Goal: Find specific page/section: Find specific page/section

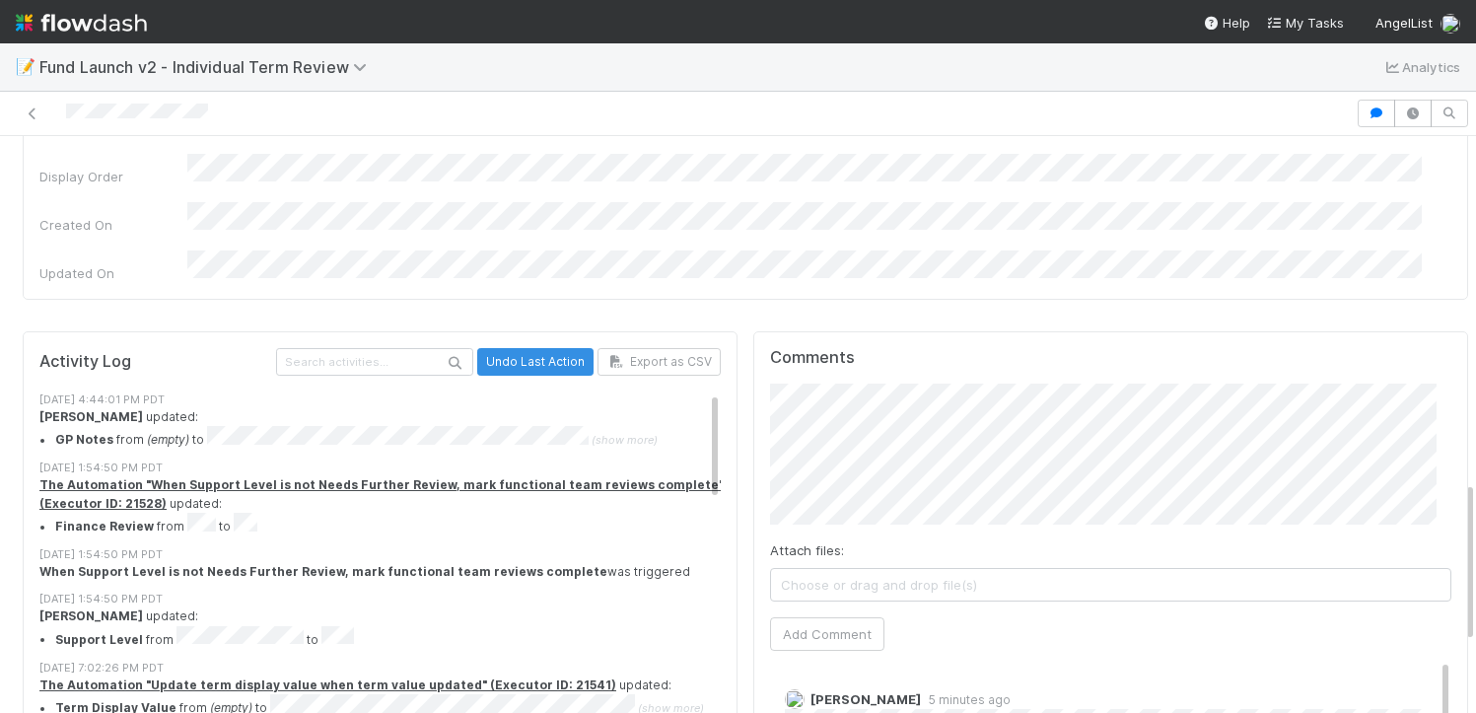
scroll to position [1224, 0]
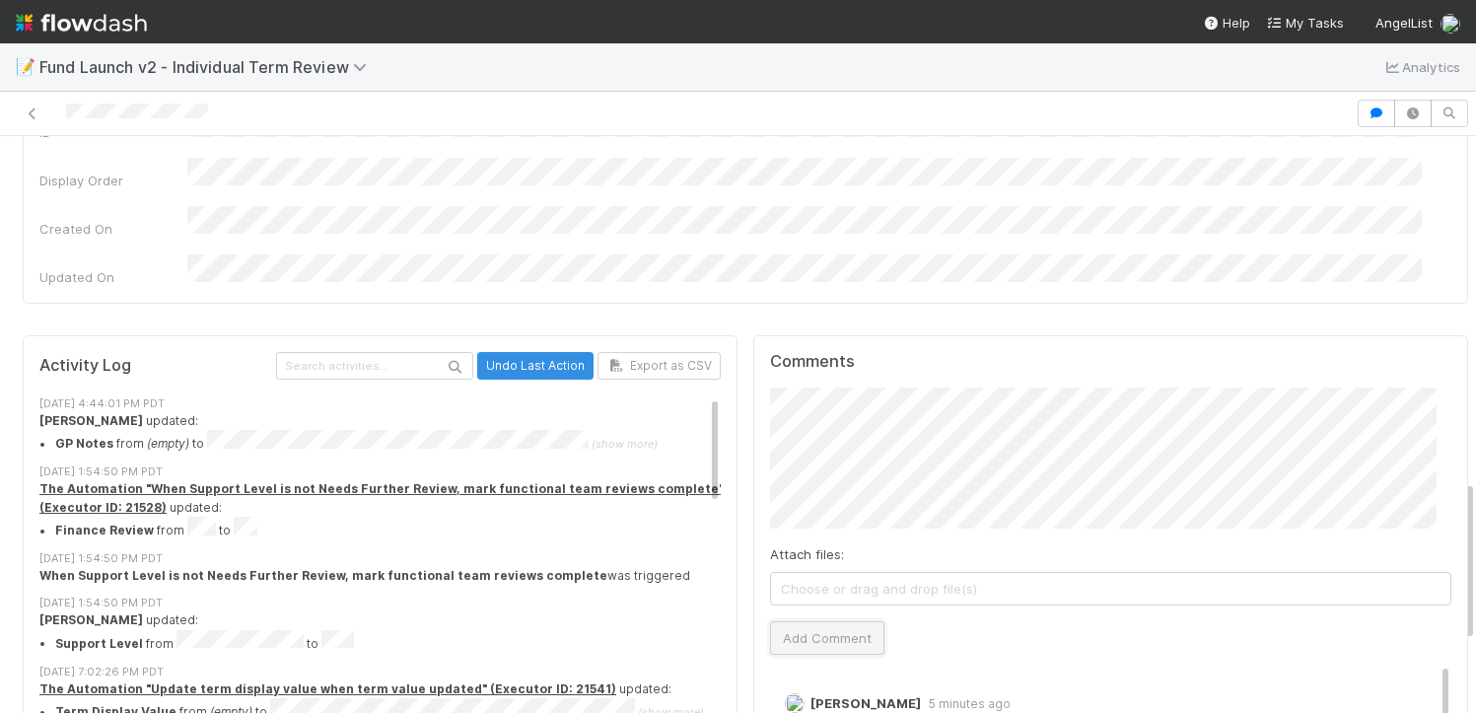
click at [814, 621] on button "Add Comment" at bounding box center [827, 638] width 114 height 34
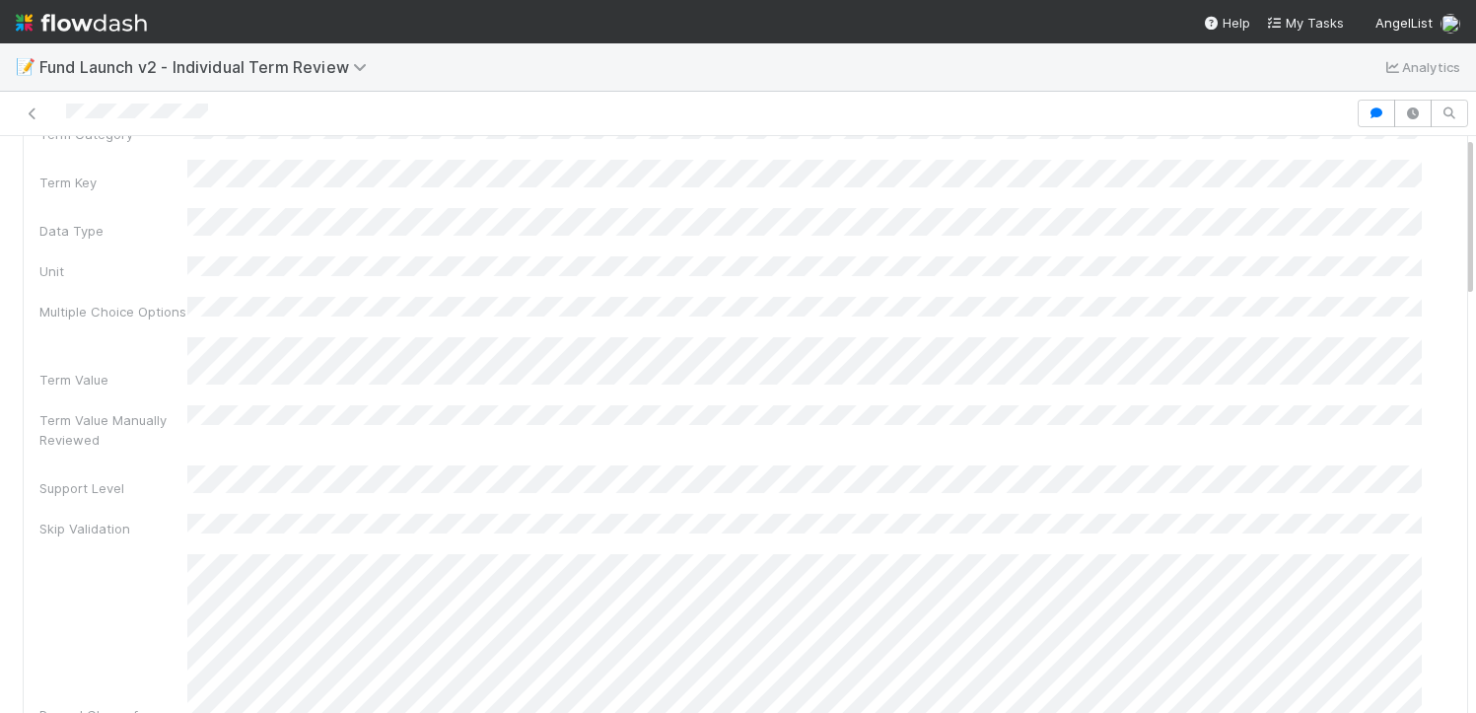
scroll to position [0, 0]
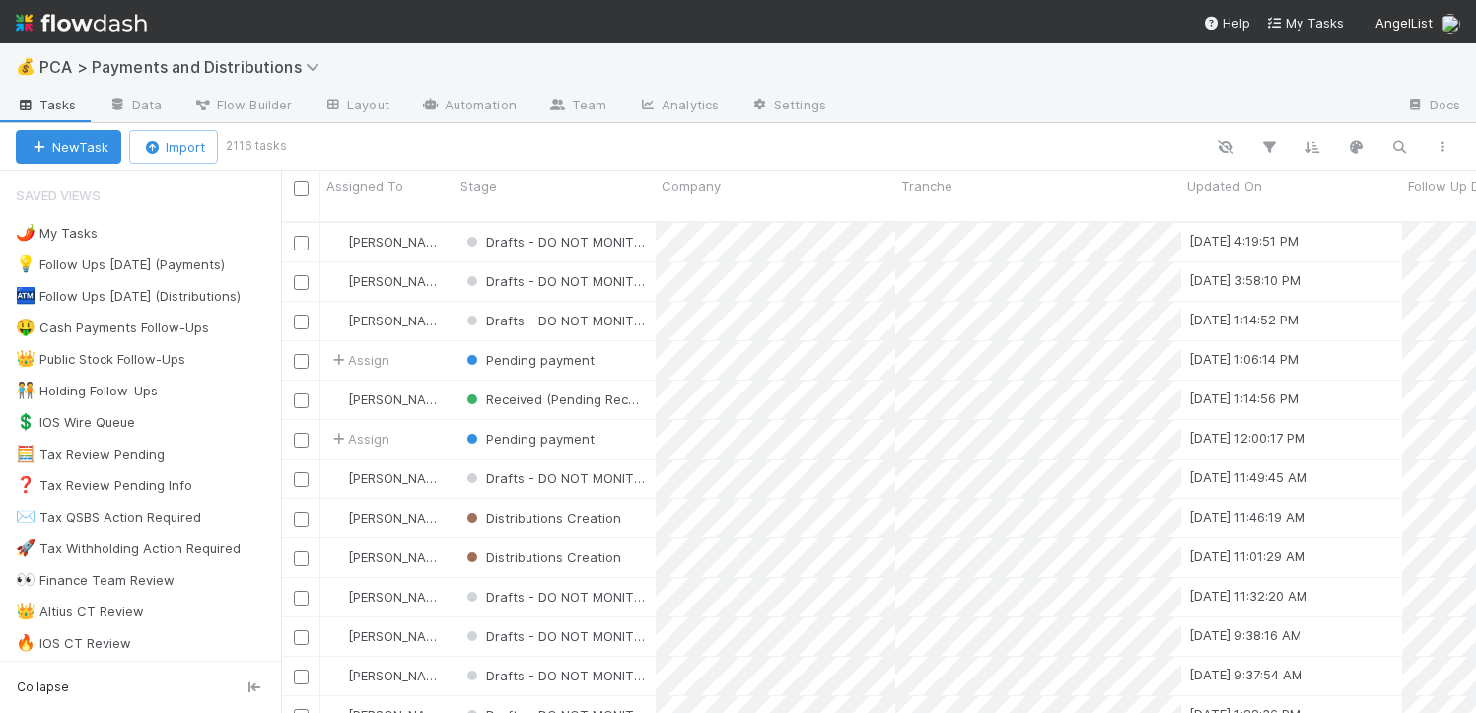
scroll to position [492, 1180]
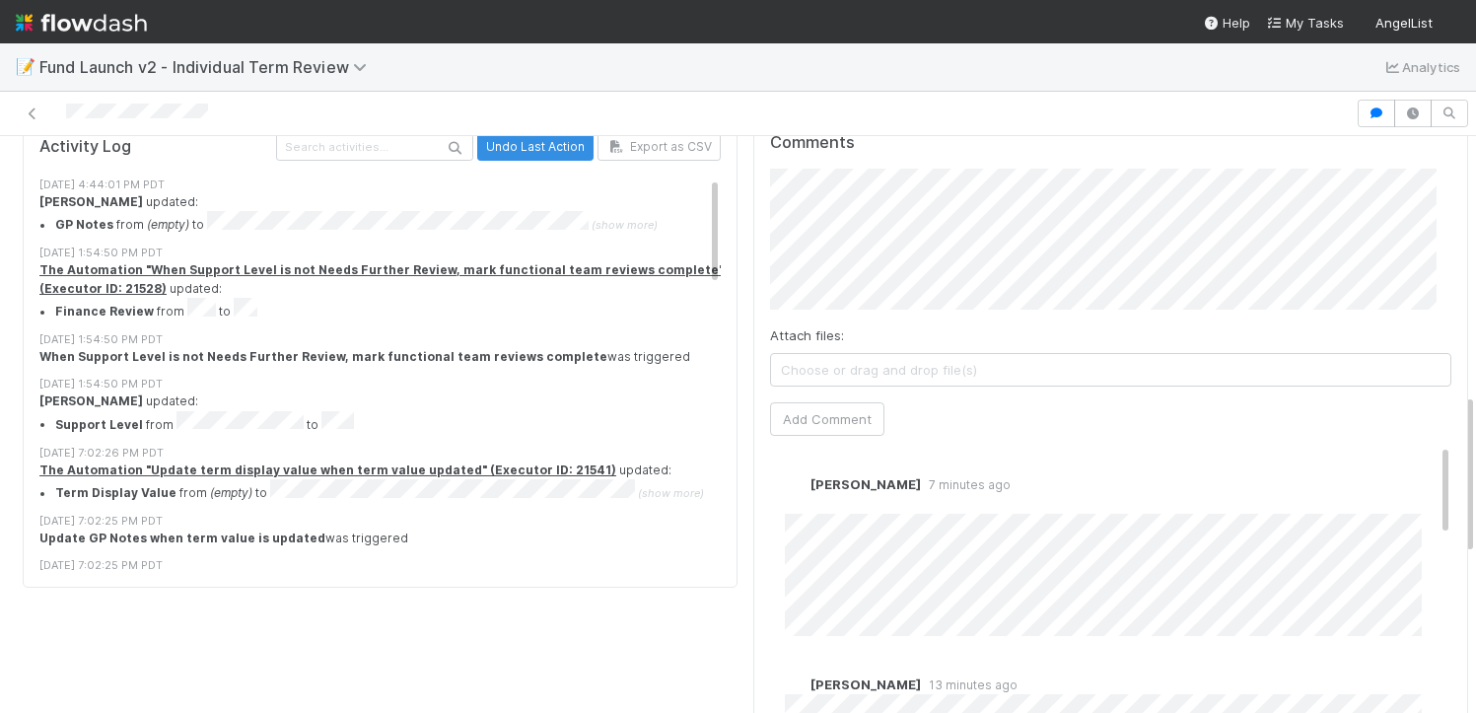
scroll to position [1474, 0]
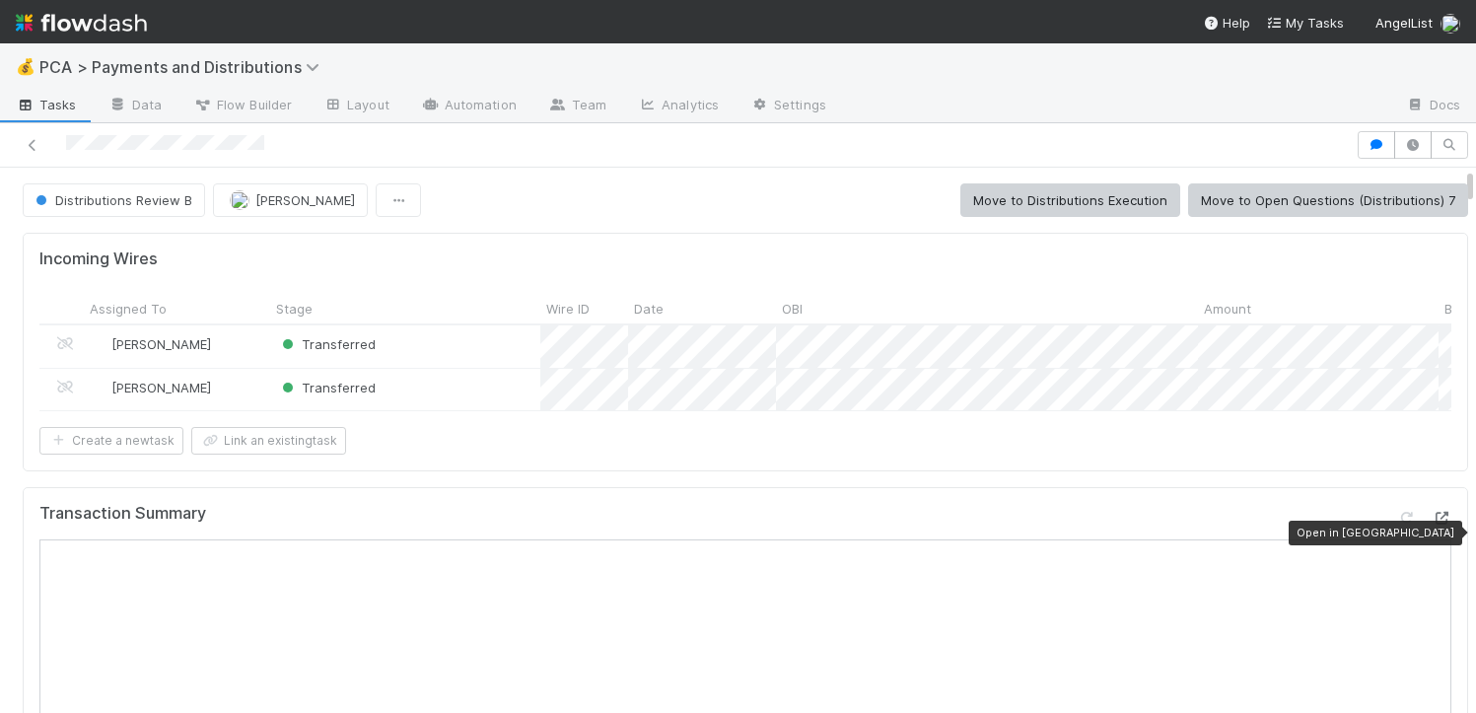
click at [1432, 525] on icon at bounding box center [1442, 518] width 20 height 13
